Goal: Task Accomplishment & Management: Manage account settings

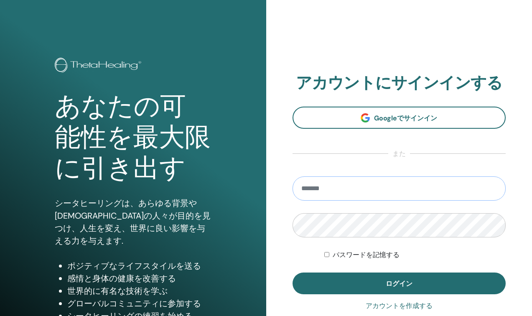
type input "**********"
click at [399, 283] on button "ログイン" at bounding box center [400, 284] width 214 height 22
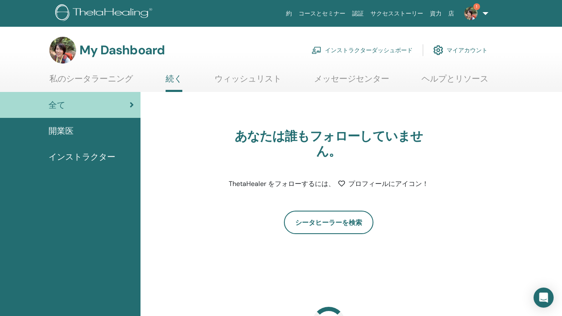
click at [369, 49] on link "インストラクターダッシュボード" at bounding box center [361, 50] width 101 height 18
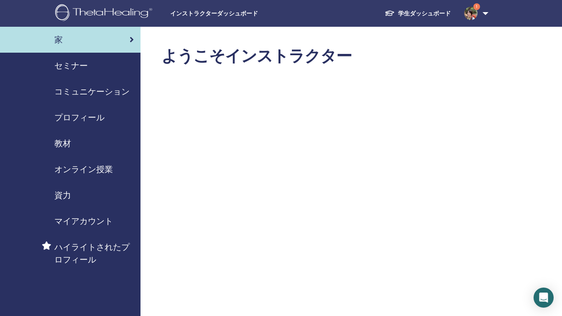
click at [72, 63] on span "セミナー" at bounding box center [70, 65] width 33 height 13
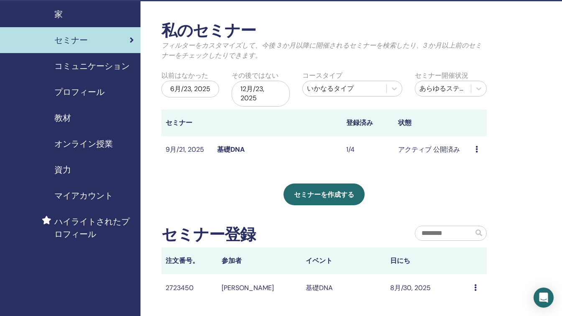
scroll to position [30, 0]
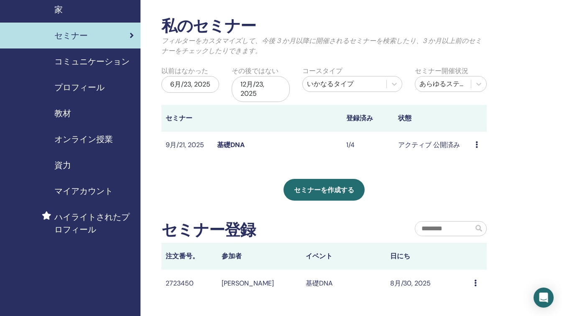
click at [228, 147] on link "基礎DNA" at bounding box center [231, 144] width 28 height 9
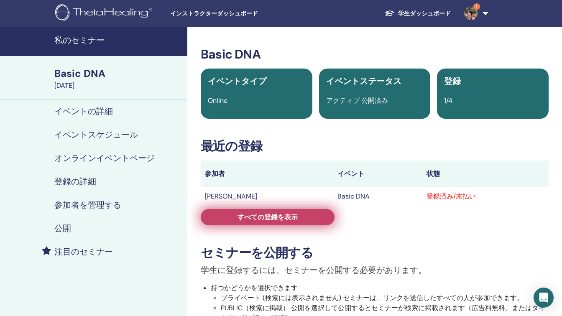
click at [306, 217] on link "すべての登録を表示" at bounding box center [268, 217] width 134 height 16
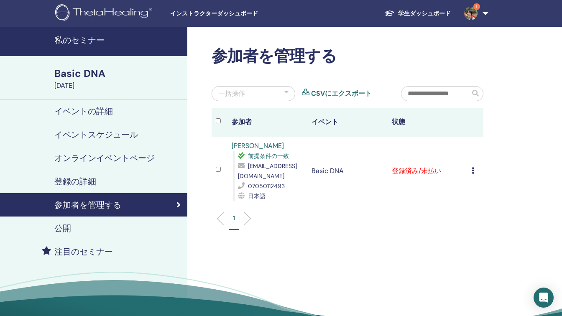
click at [473, 171] on icon at bounding box center [473, 170] width 3 height 7
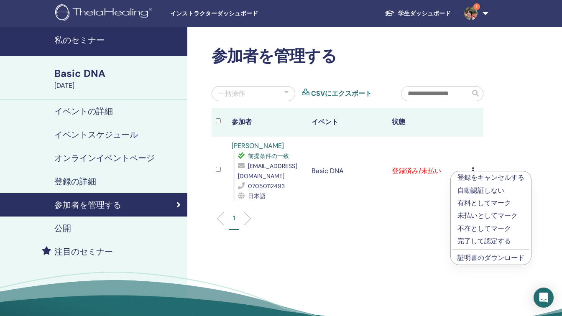
click at [477, 204] on p "有料としてマーク" at bounding box center [490, 203] width 67 height 10
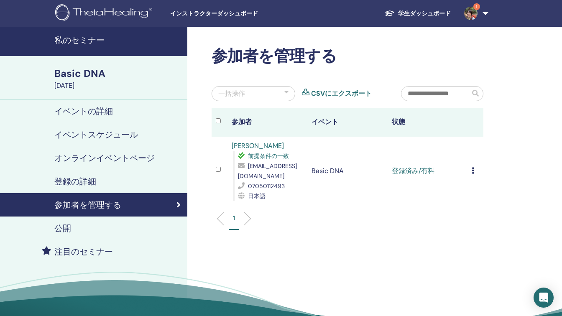
click at [472, 171] on icon at bounding box center [473, 170] width 3 height 7
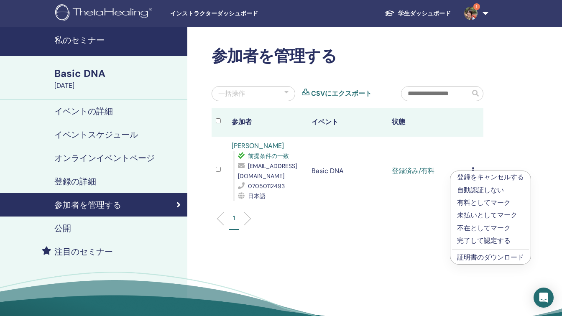
click at [483, 255] on link "証明書のダウンロード" at bounding box center [490, 257] width 67 height 9
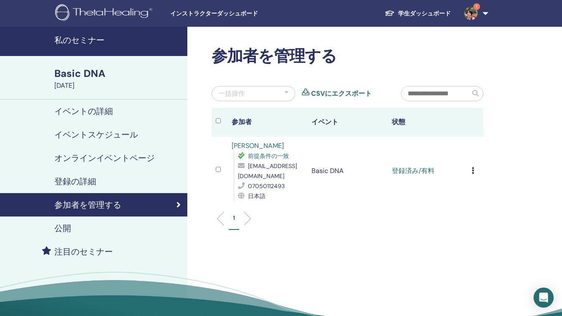
click at [100, 137] on h4 "イベントスケジュール" at bounding box center [96, 135] width 84 height 10
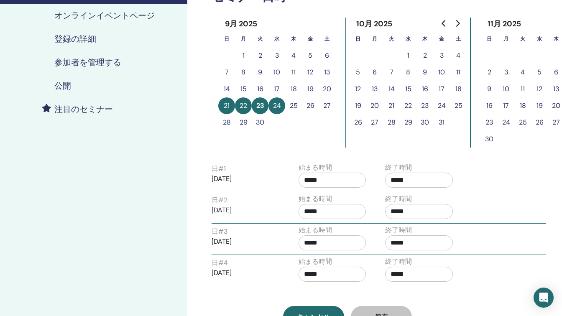
scroll to position [143, 0]
